Goal: Information Seeking & Learning: Learn about a topic

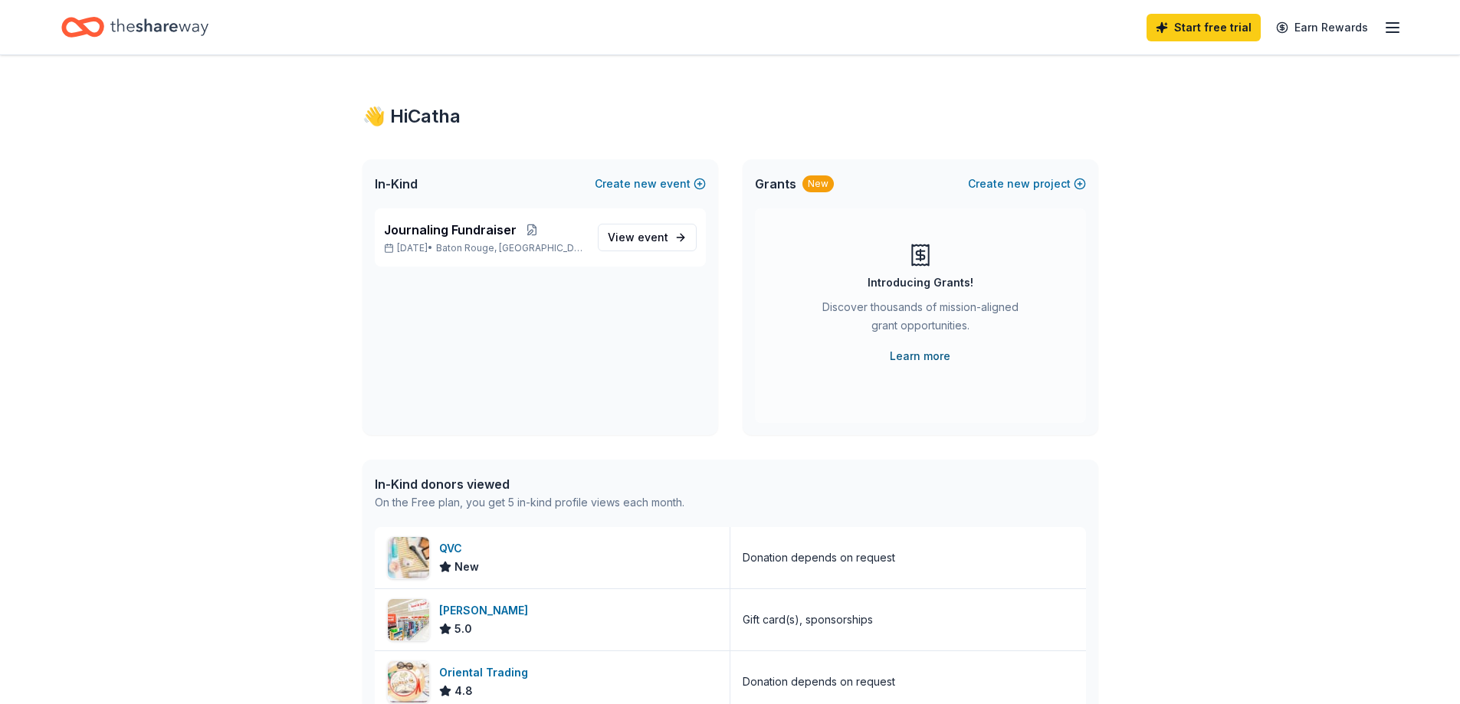
click at [916, 363] on link "Learn more" at bounding box center [920, 356] width 61 height 18
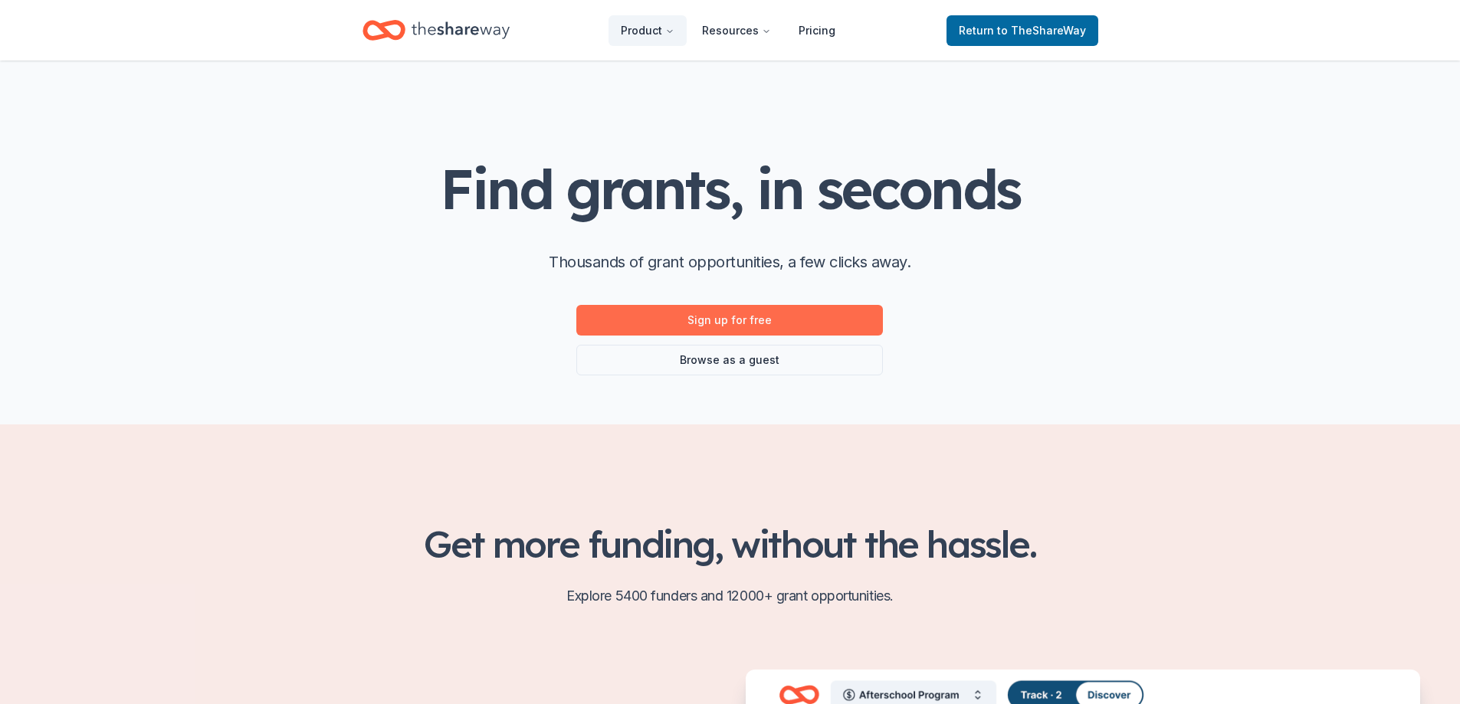
click at [815, 326] on link "Sign up for free" at bounding box center [729, 320] width 307 height 31
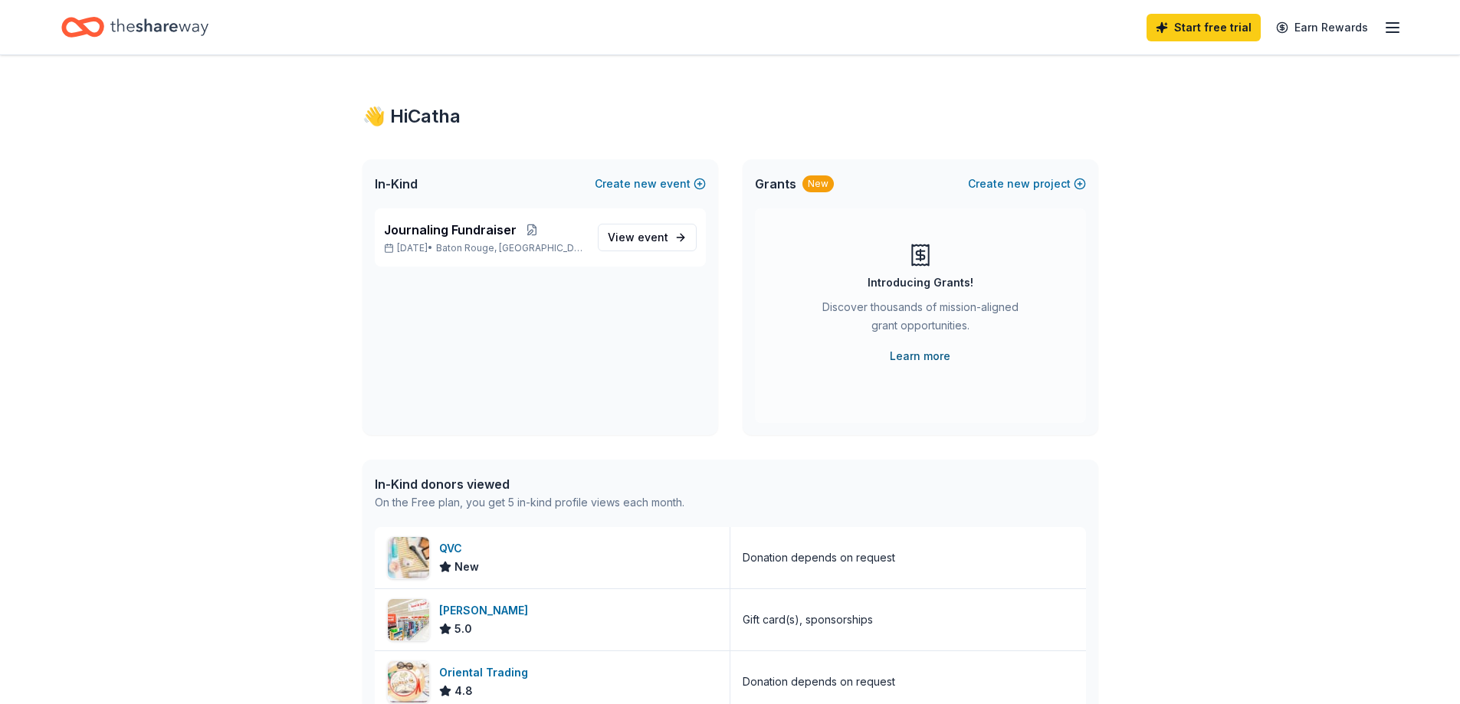
click at [926, 356] on link "Learn more" at bounding box center [920, 356] width 61 height 18
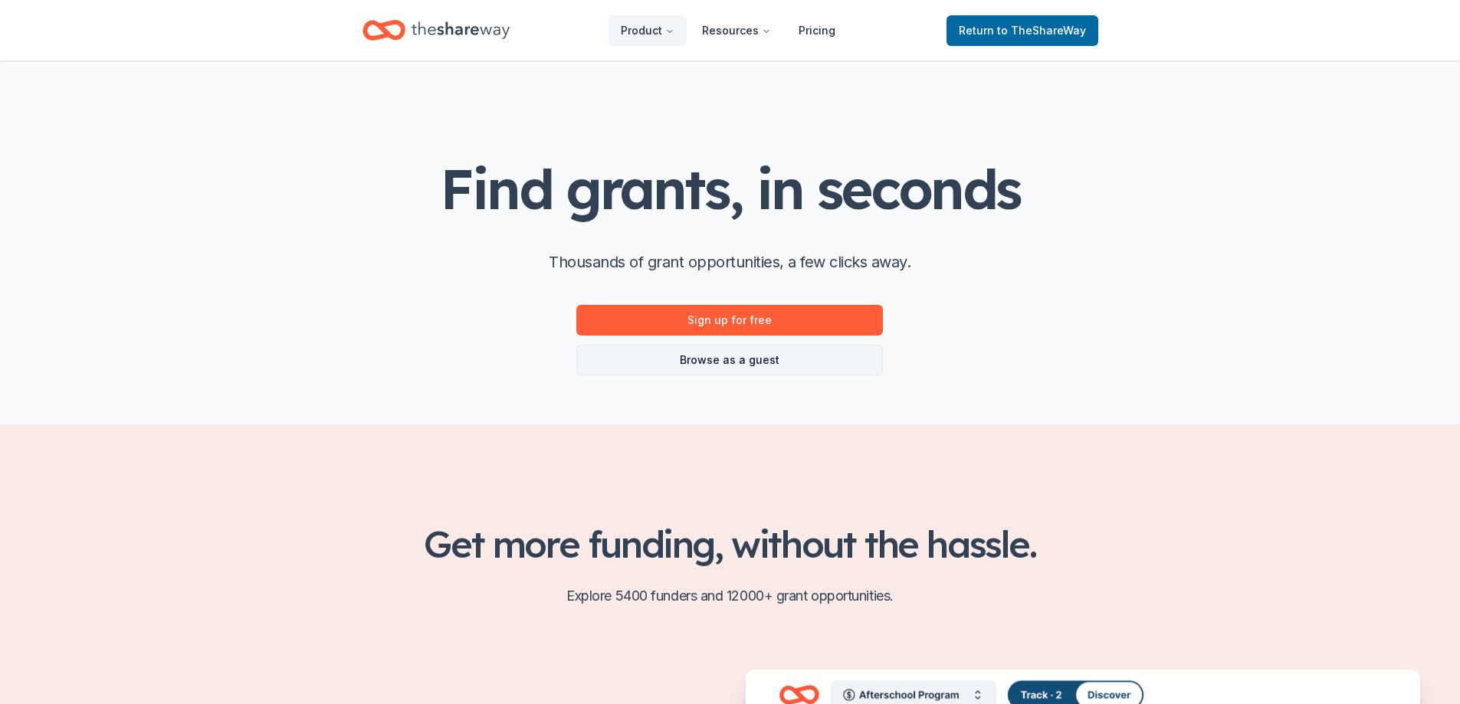
click at [761, 362] on link "Browse as a guest" at bounding box center [729, 360] width 307 height 31
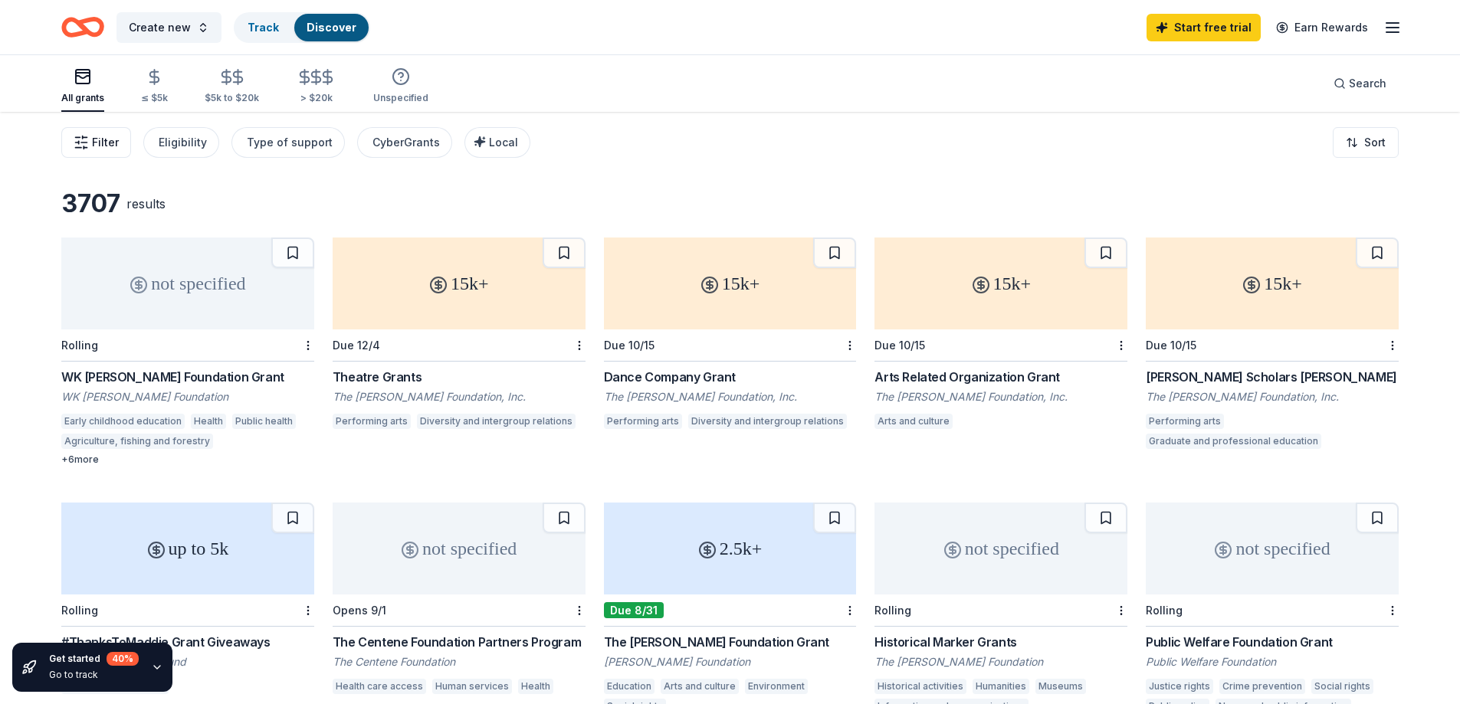
click at [93, 140] on span "Filter" at bounding box center [105, 142] width 27 height 18
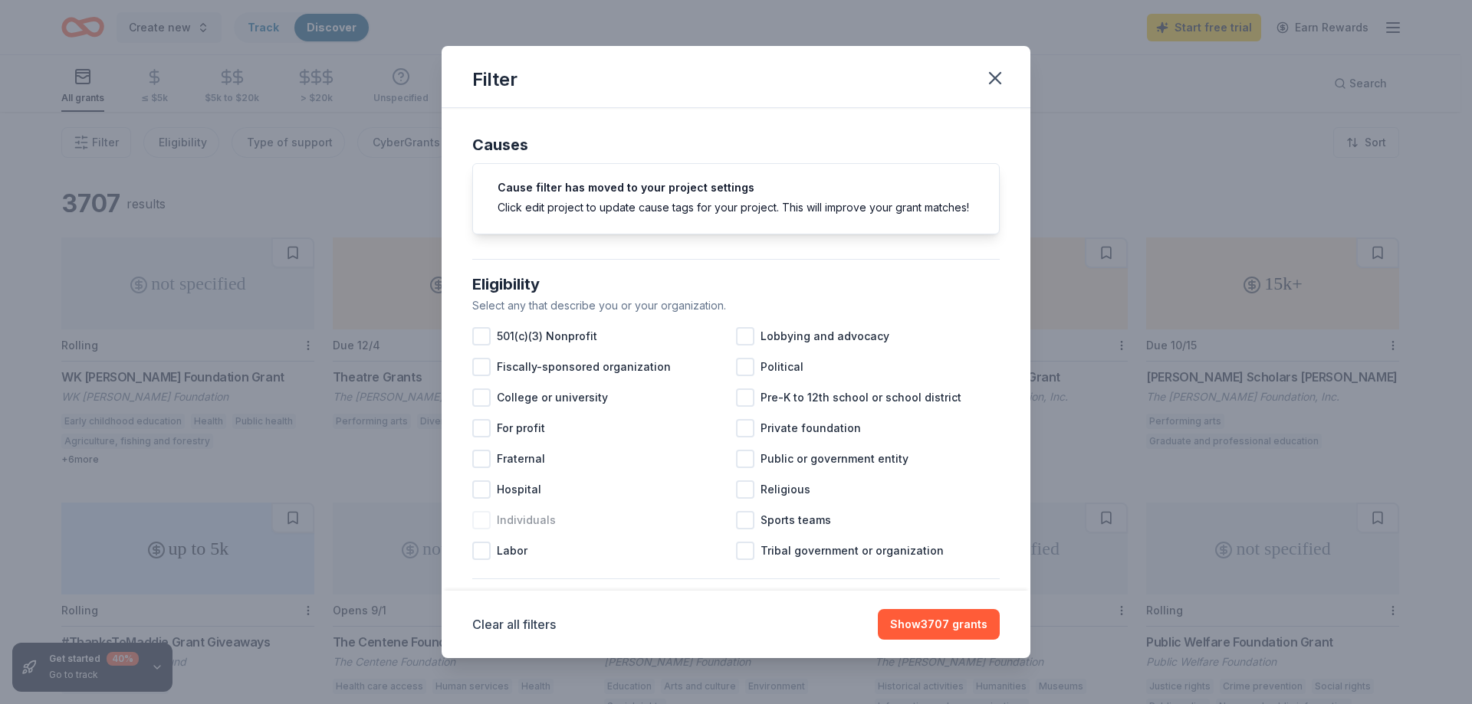
click at [485, 530] on div at bounding box center [481, 520] width 18 height 18
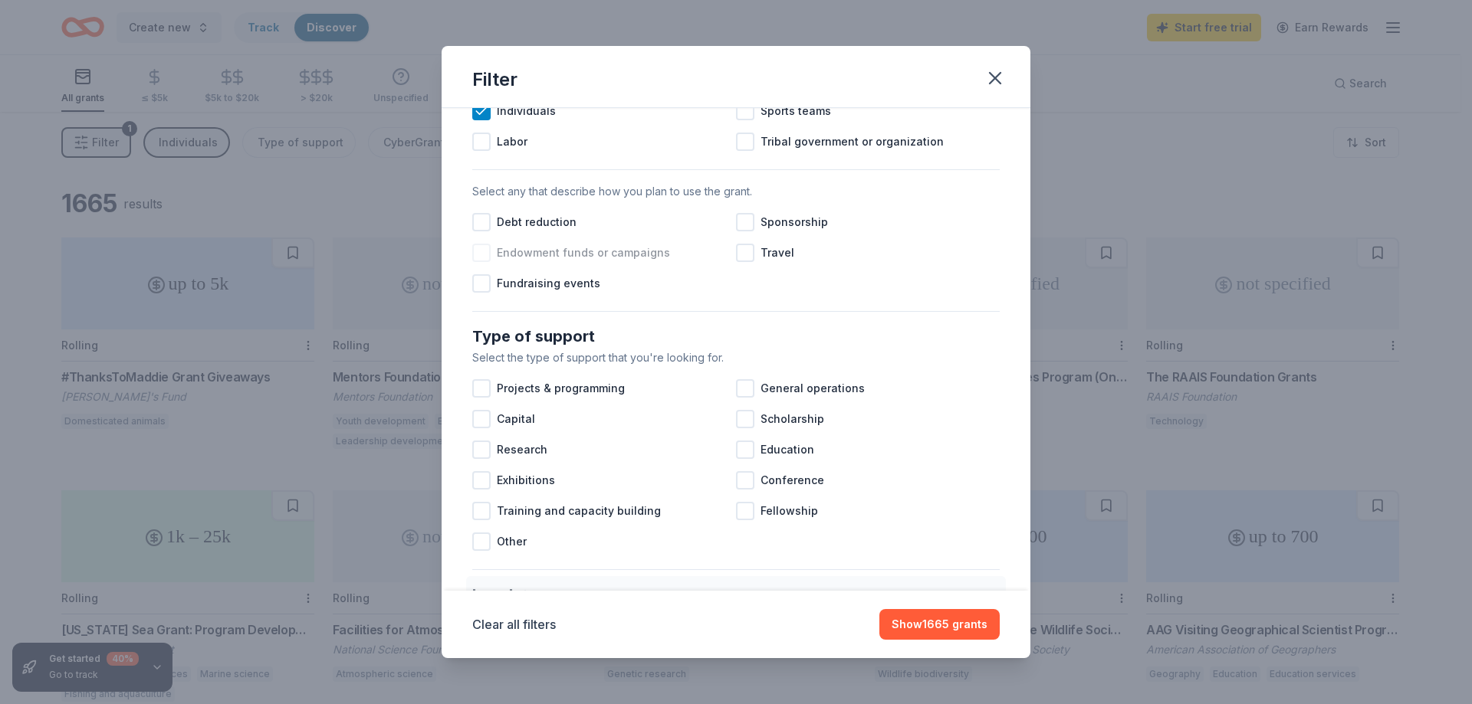
scroll to position [460, 0]
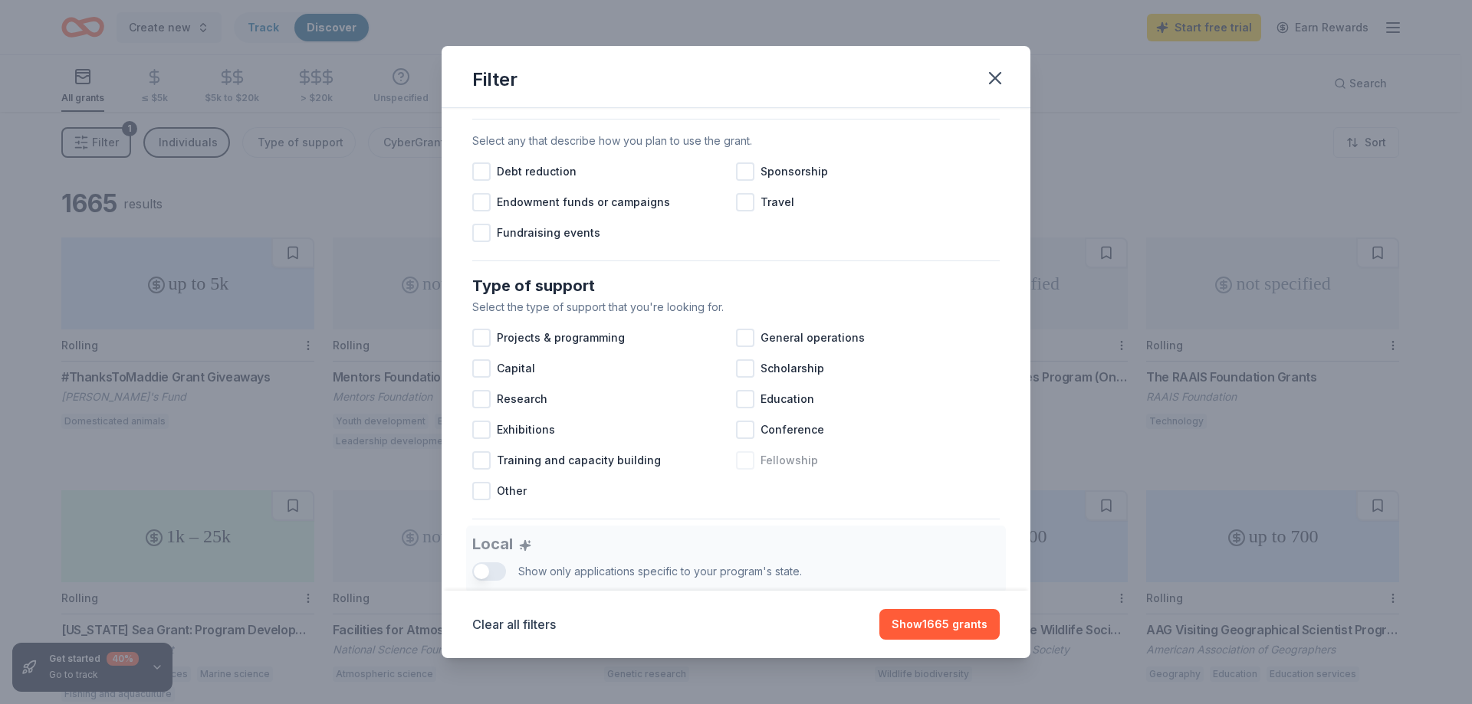
click at [744, 470] on div at bounding box center [745, 460] width 18 height 18
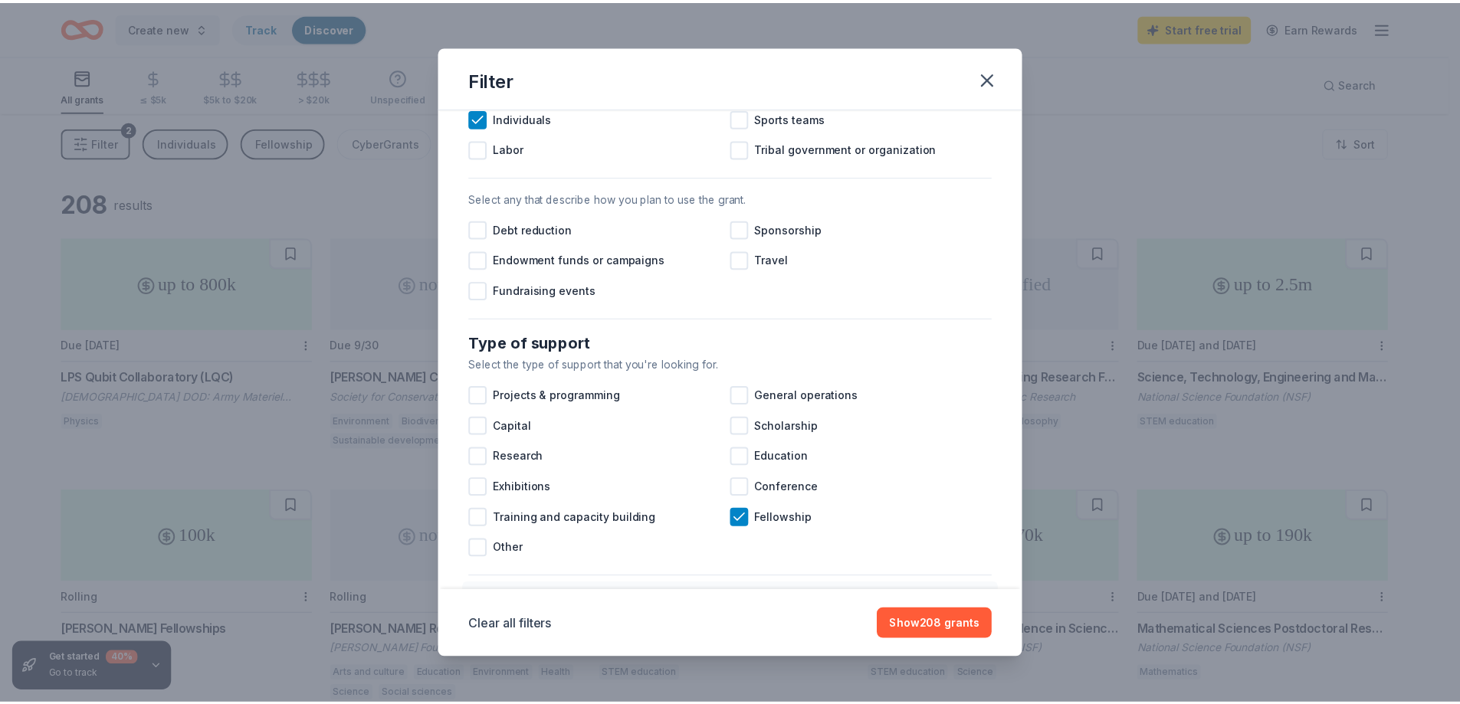
scroll to position [383, 0]
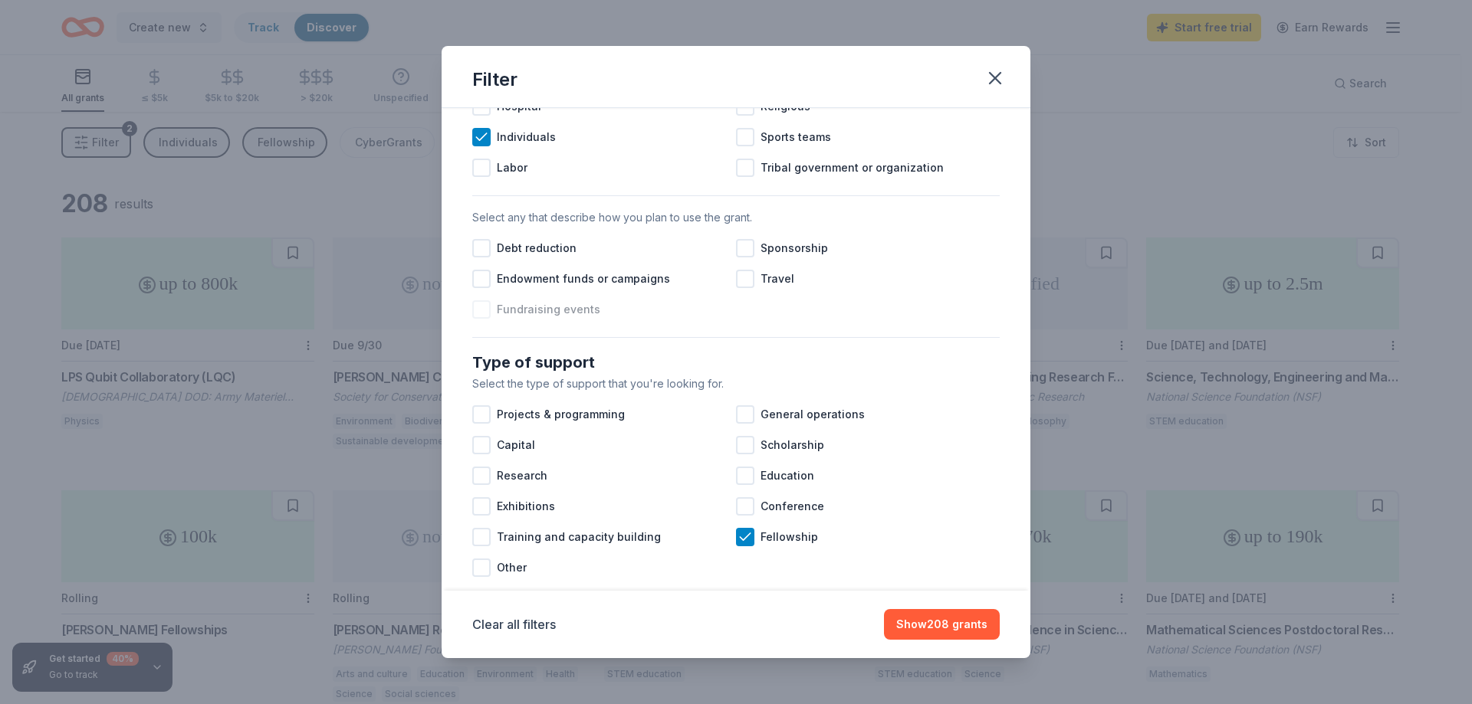
click at [481, 319] on div at bounding box center [481, 309] width 18 height 18
click at [952, 624] on button "Show 208 grants" at bounding box center [942, 624] width 116 height 31
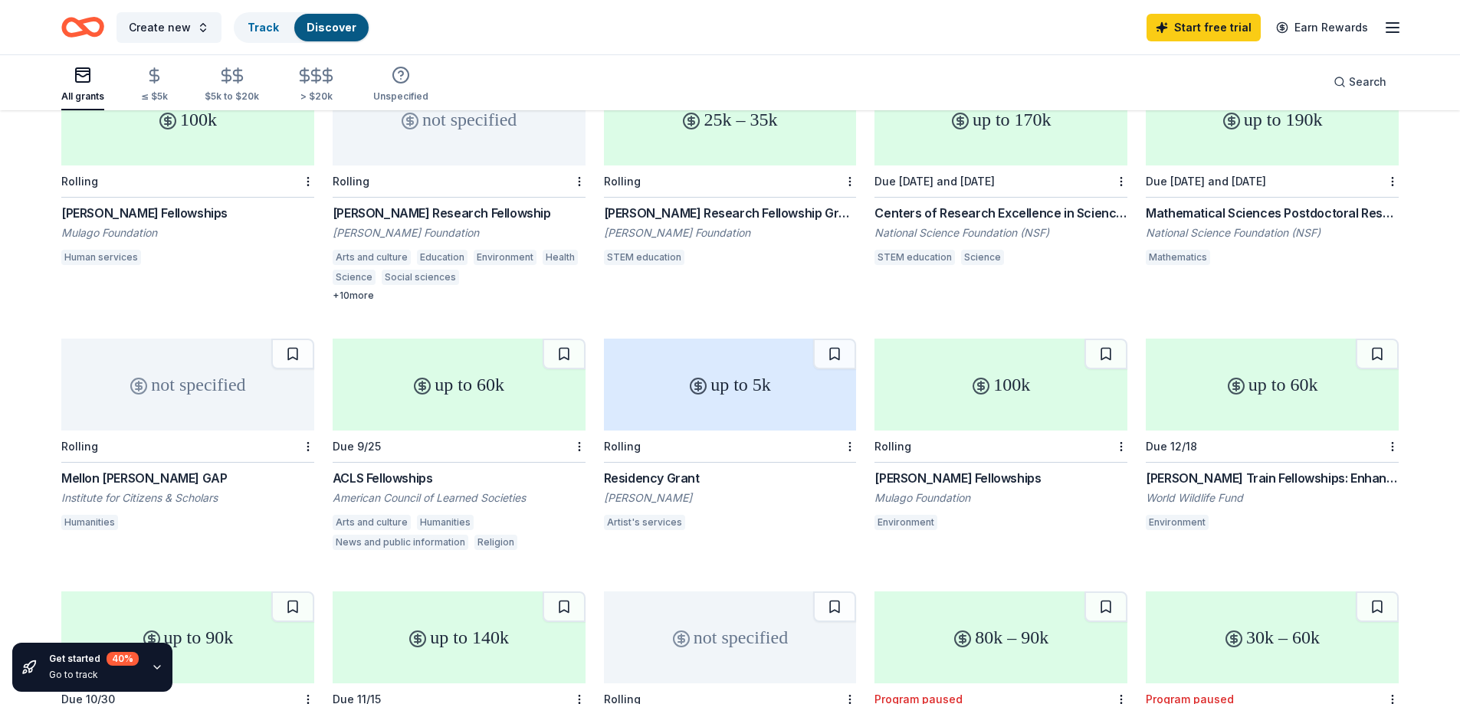
scroll to position [444, 0]
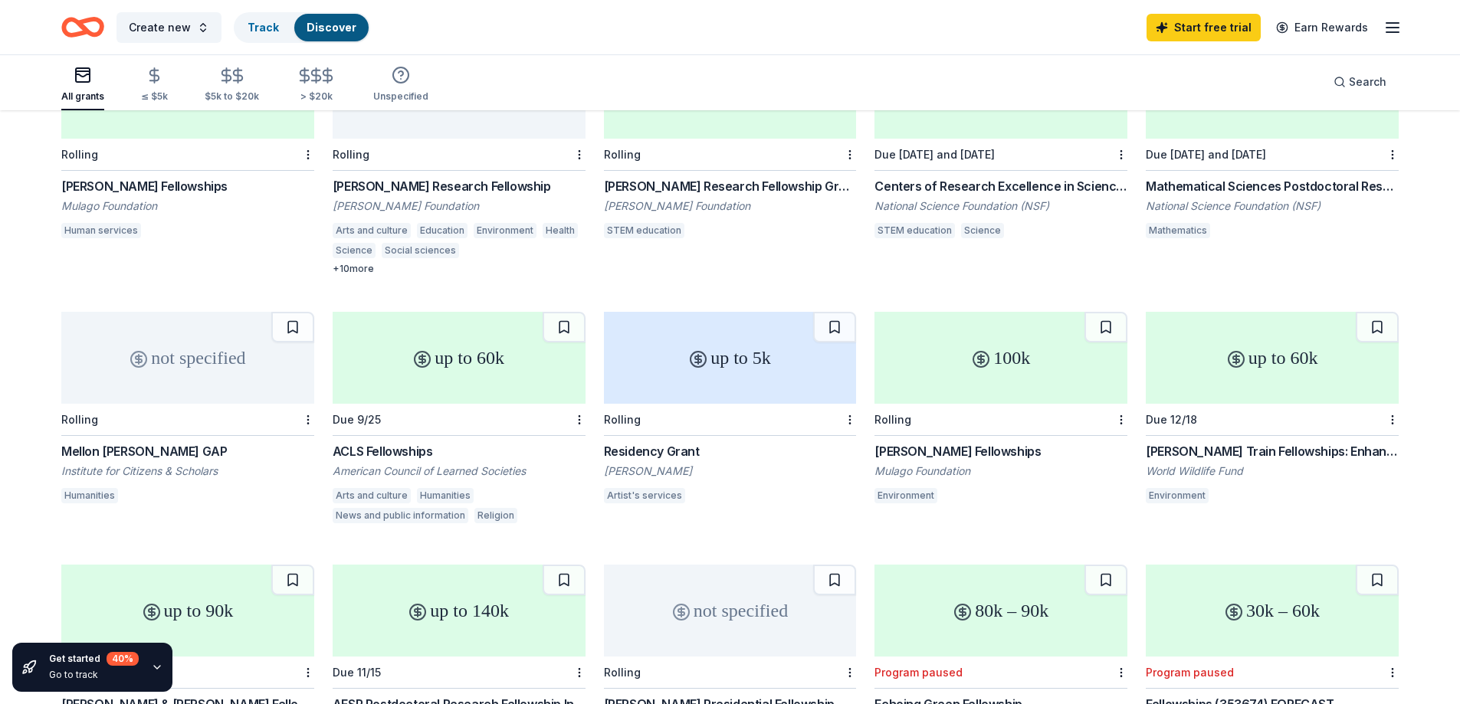
click at [710, 358] on div "up to 5k" at bounding box center [730, 358] width 253 height 92
click at [474, 359] on div "up to 60k" at bounding box center [459, 358] width 253 height 92
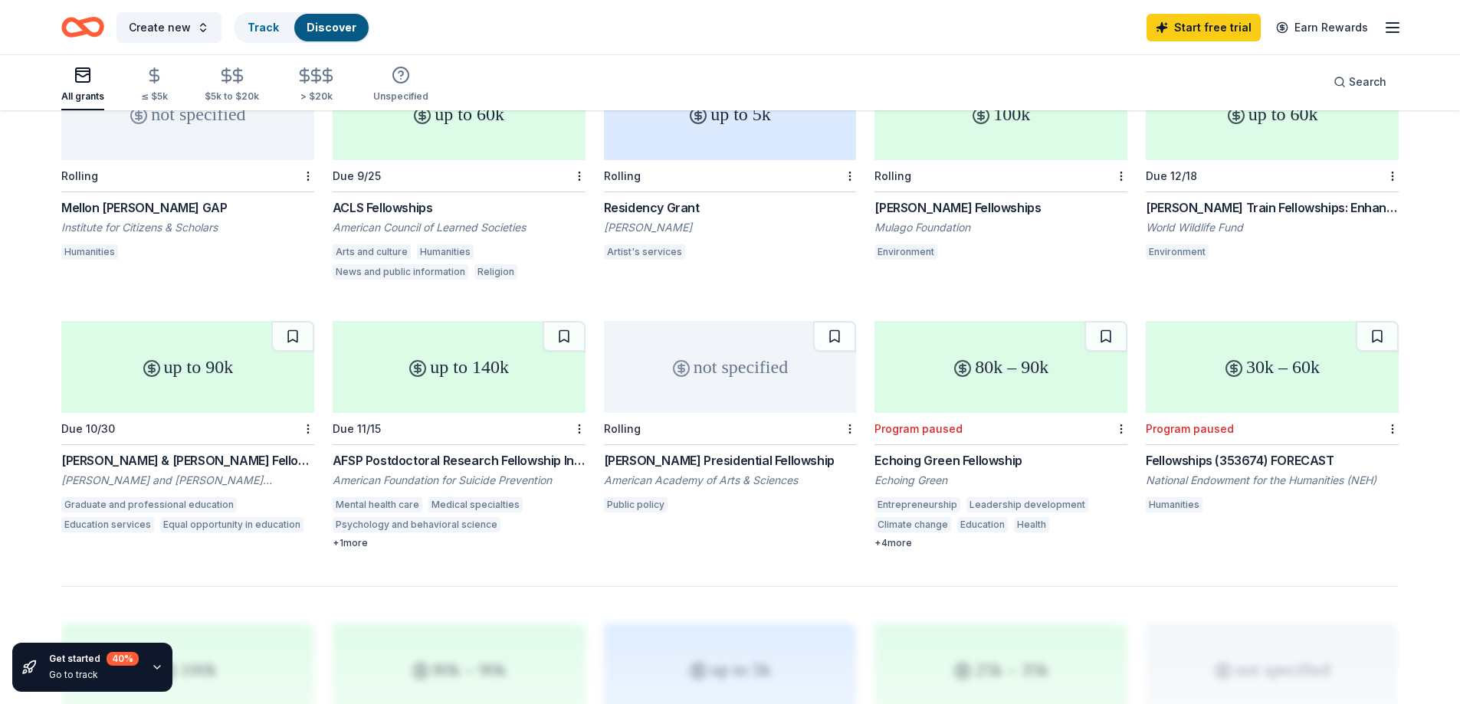
scroll to position [674, 0]
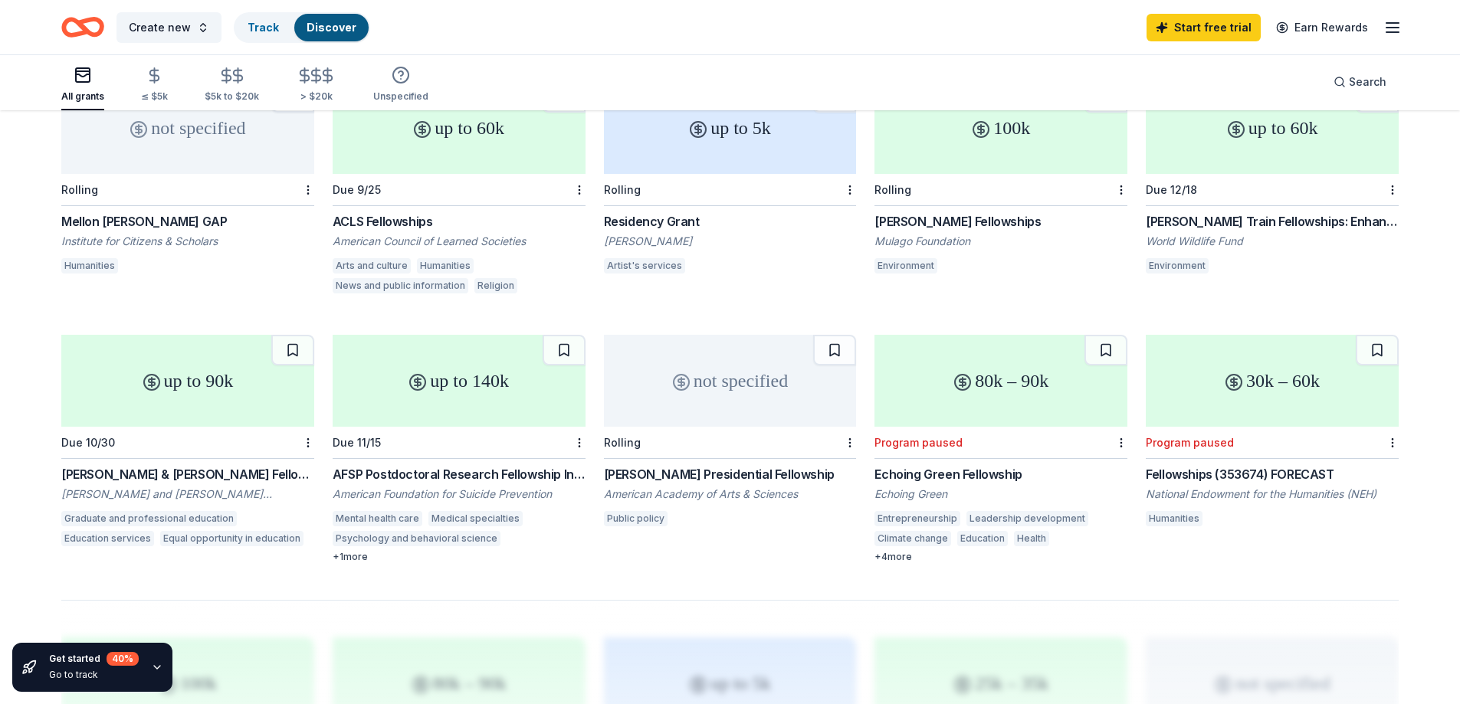
click at [731, 379] on div "not specified" at bounding box center [730, 381] width 253 height 92
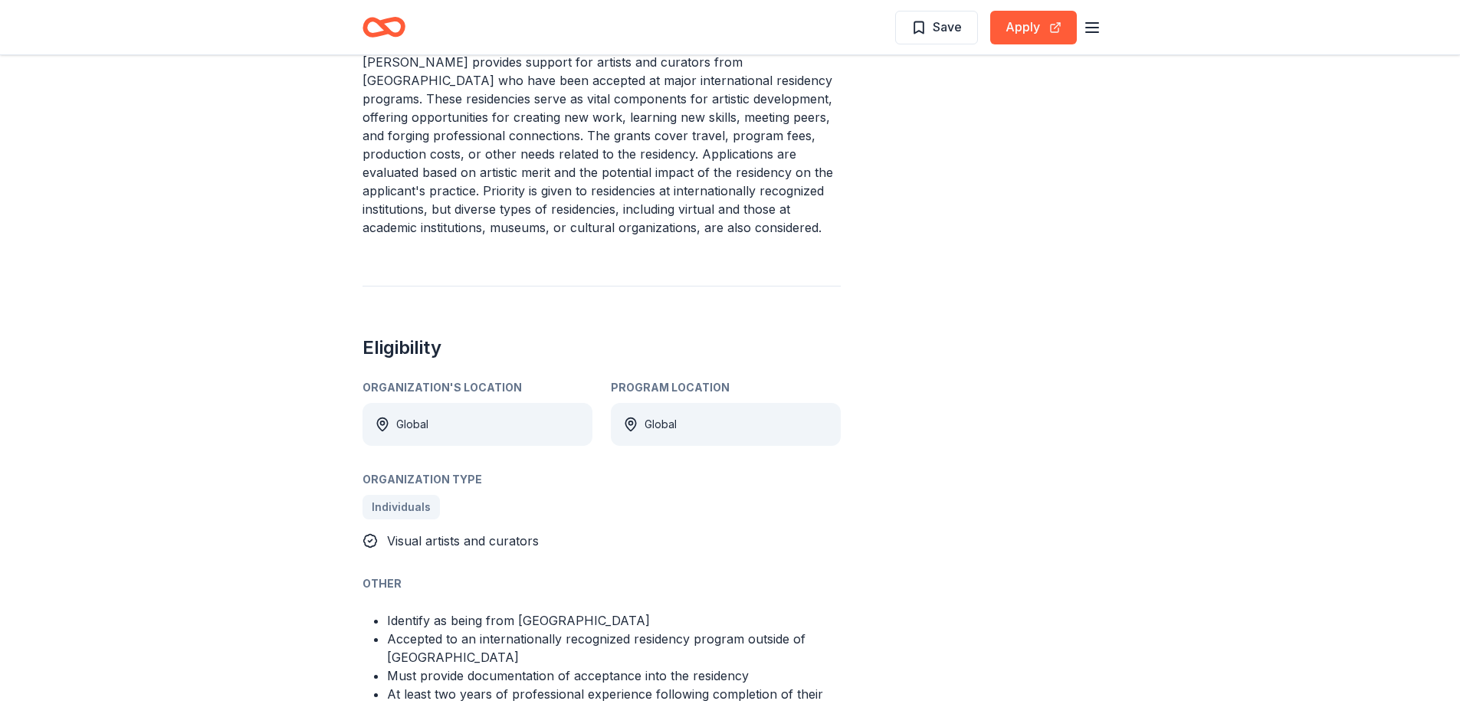
scroll to position [383, 0]
